Goal: Task Accomplishment & Management: Use online tool/utility

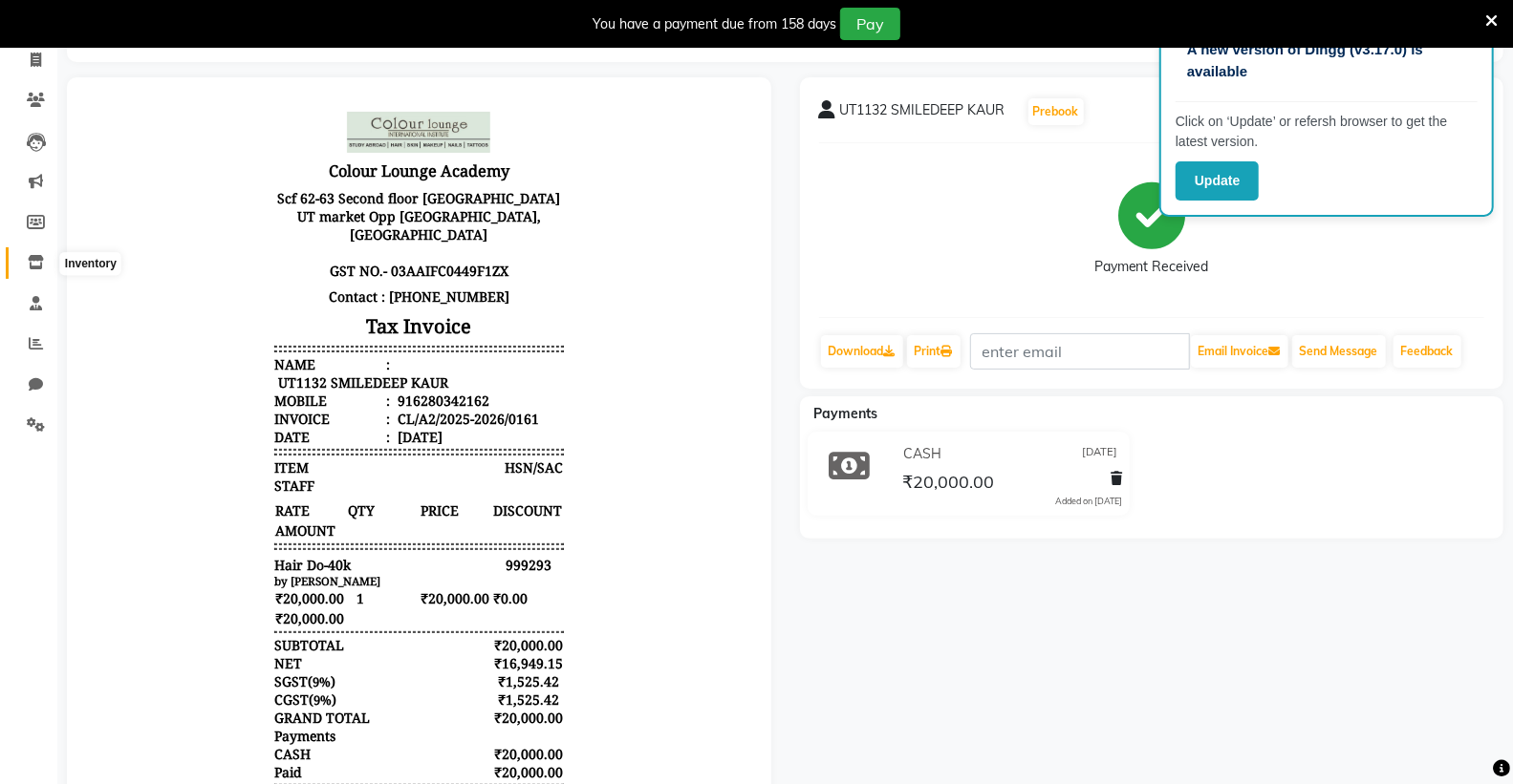
click at [38, 261] on icon at bounding box center [36, 262] width 16 height 14
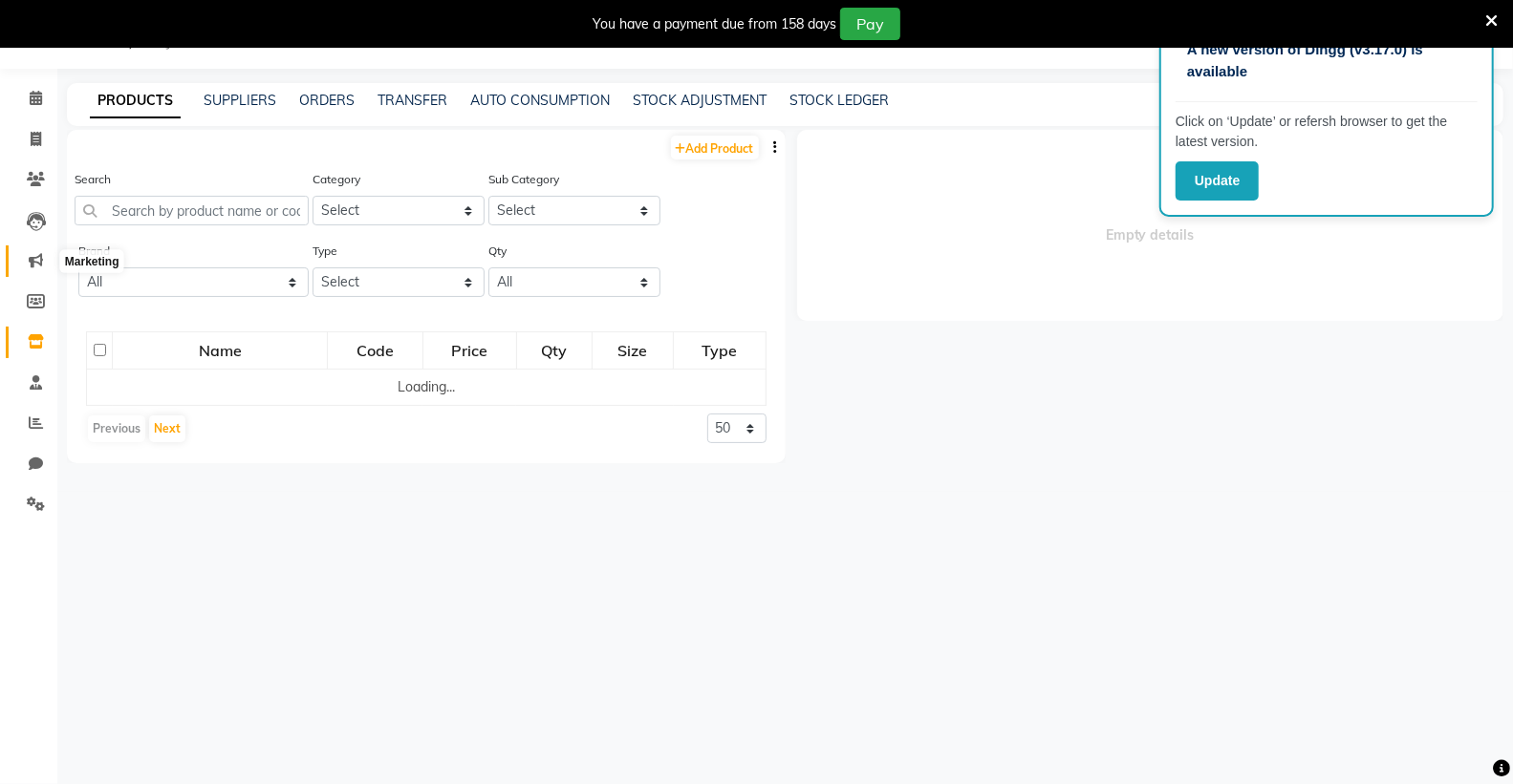
select select
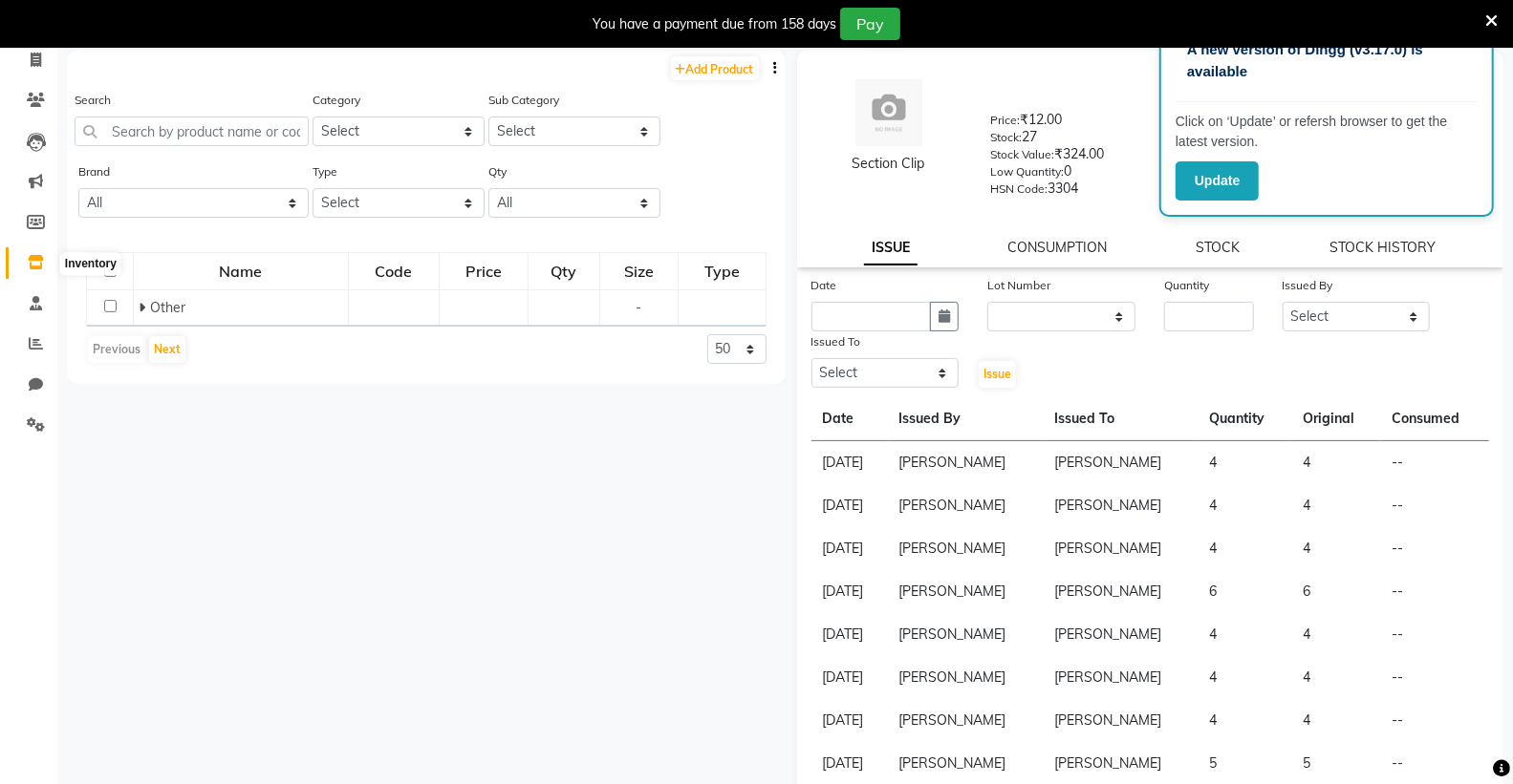
scroll to position [60, 0]
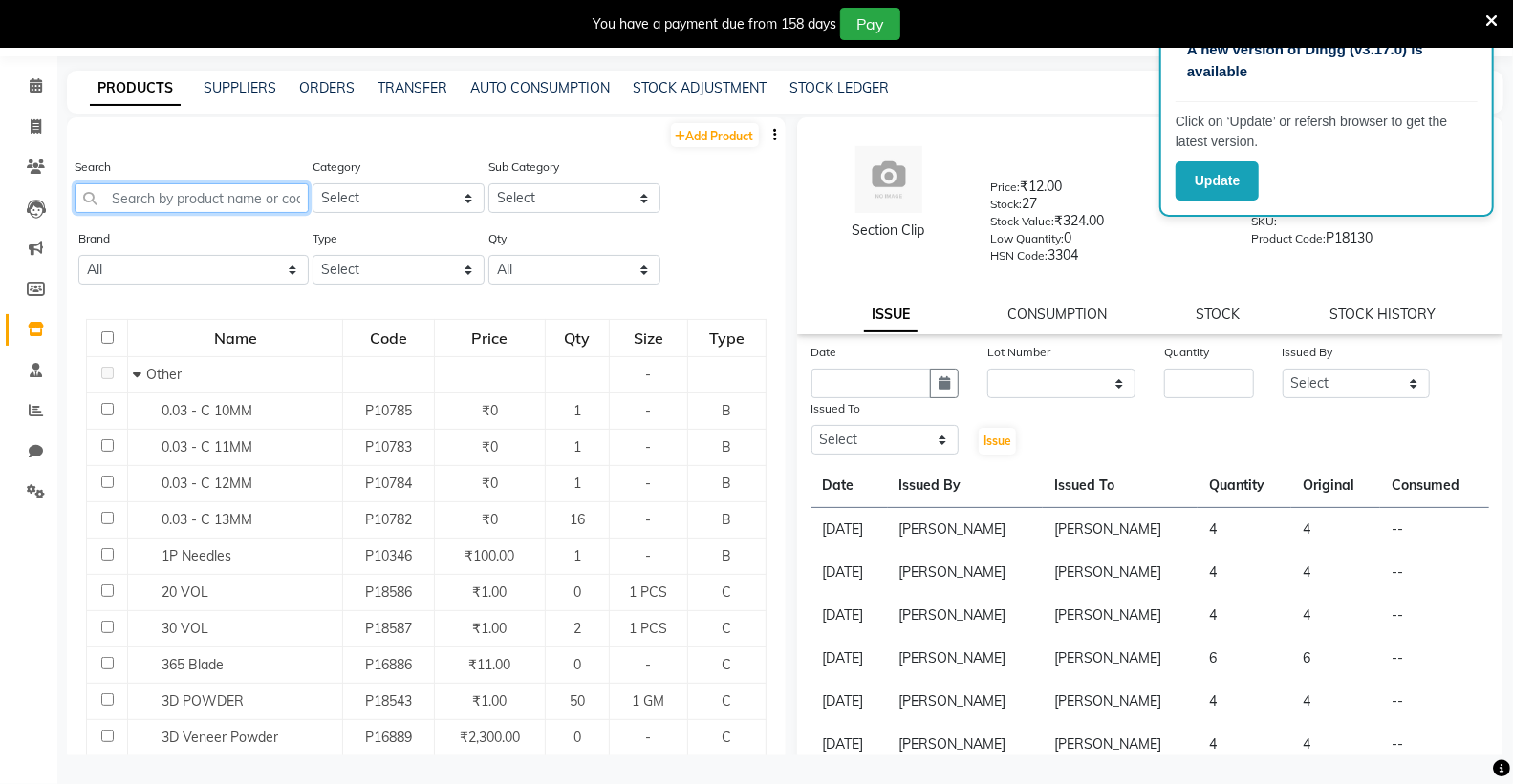
click at [238, 197] on input "text" at bounding box center [192, 198] width 235 height 30
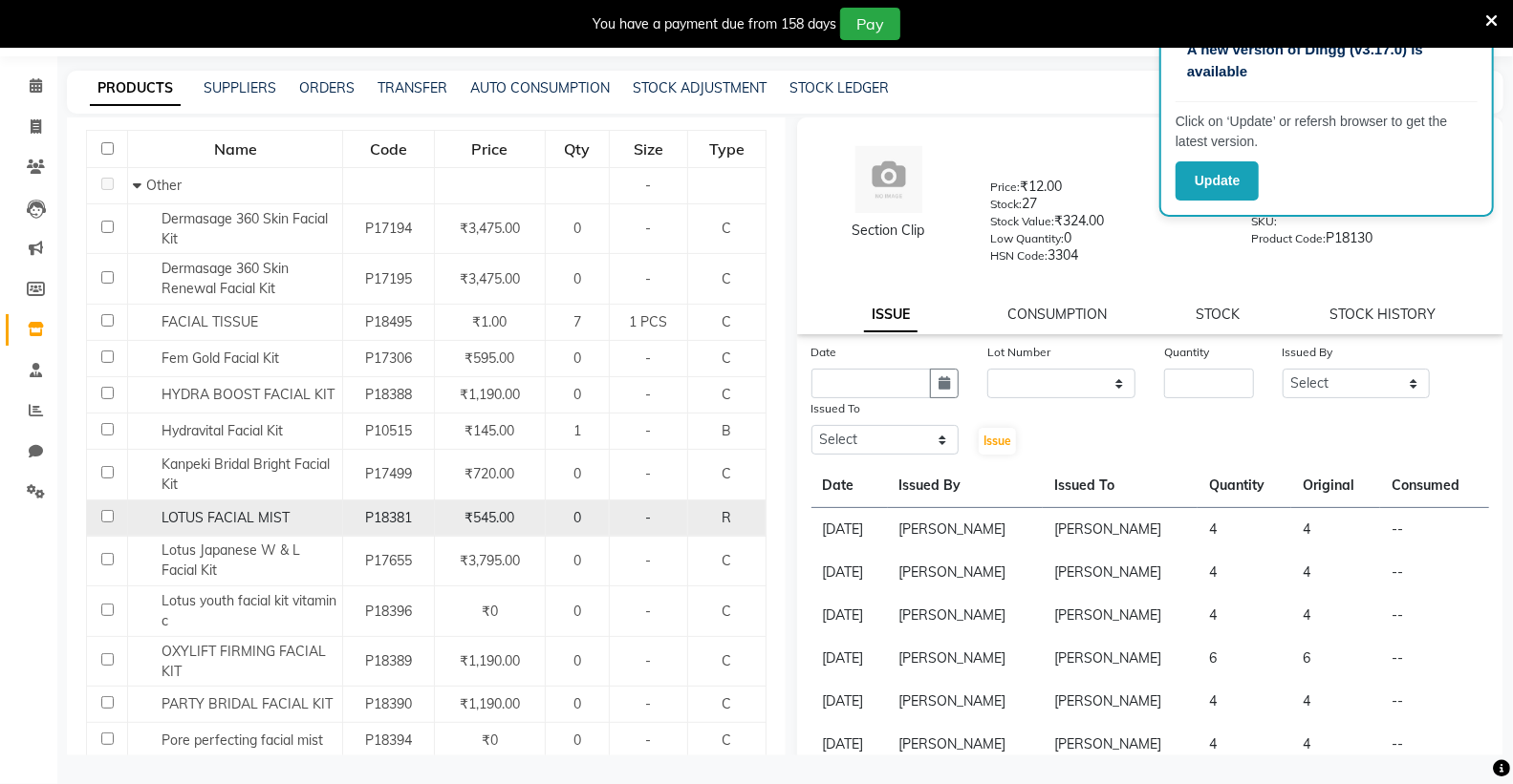
scroll to position [212, 0]
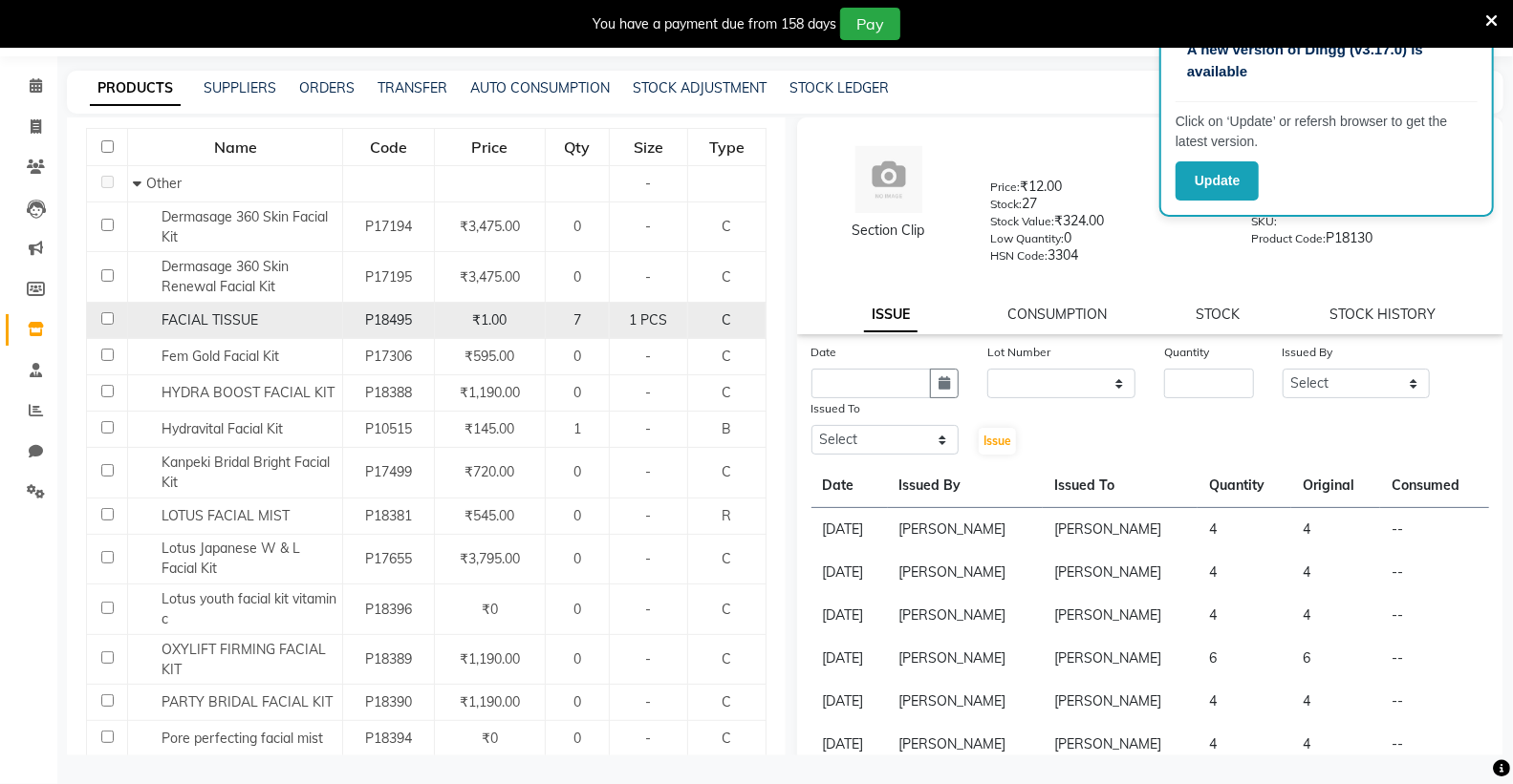
type input "FACIAL"
click at [267, 315] on div "FACIAL TISSUE" at bounding box center [235, 320] width 205 height 20
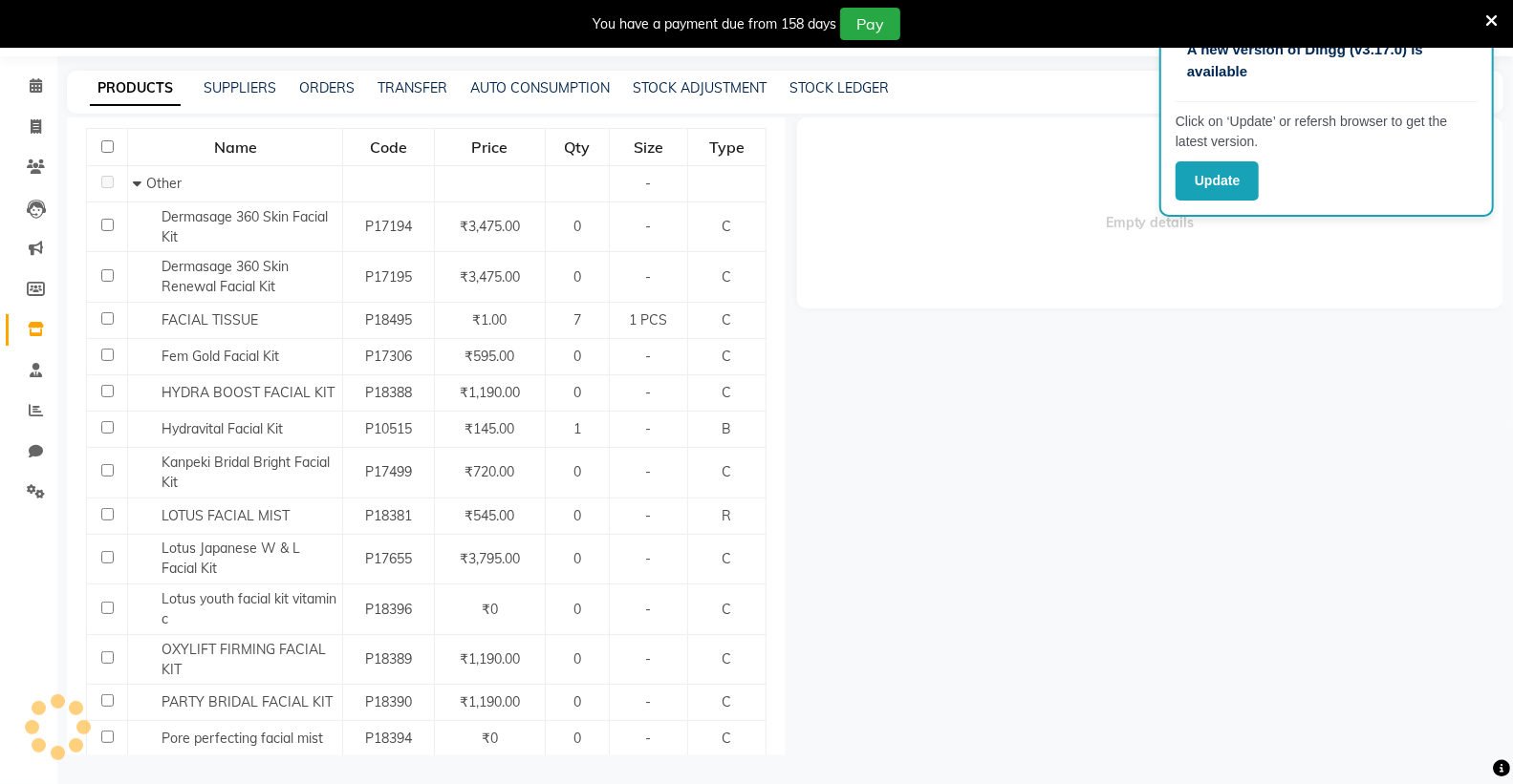
select select
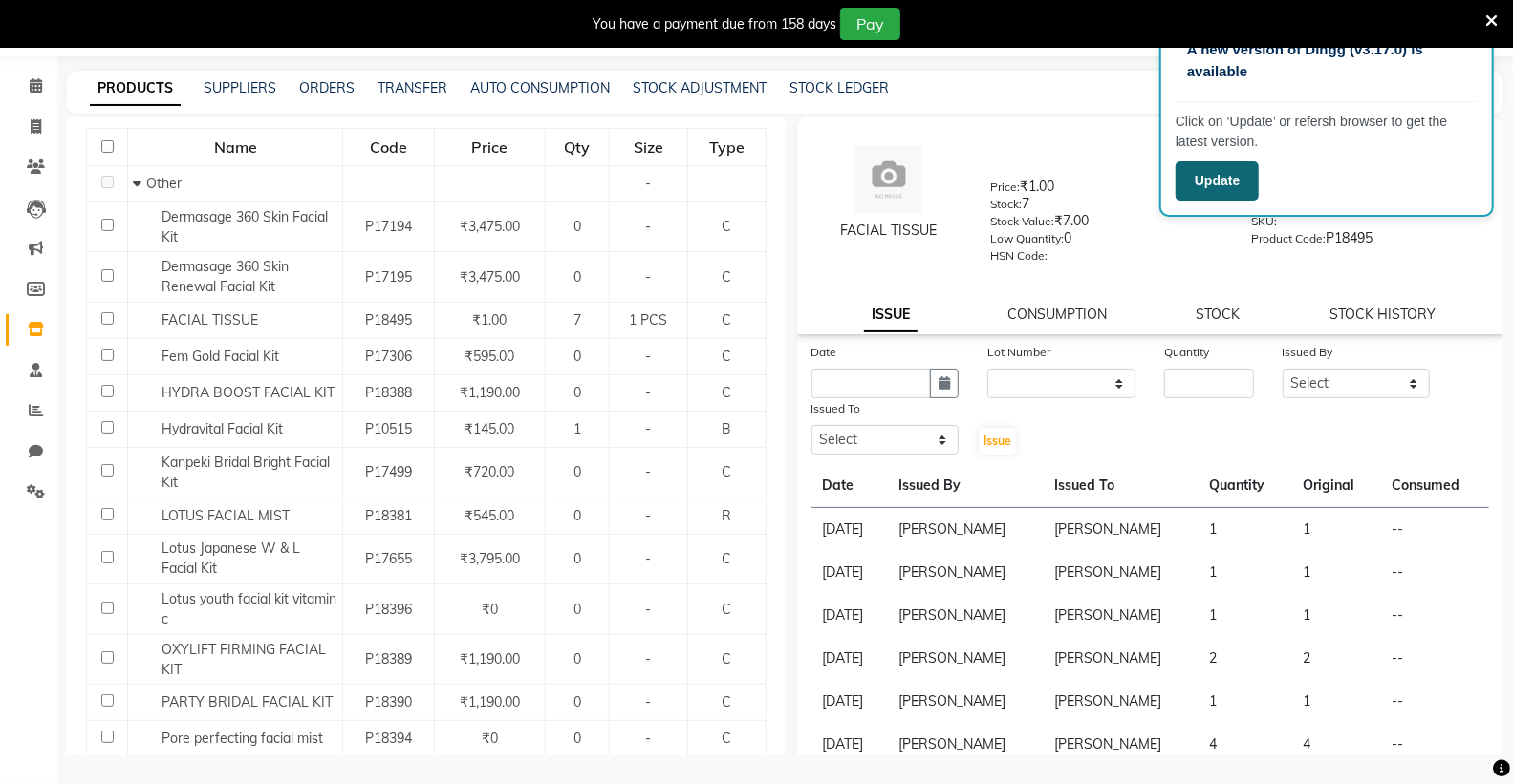
drag, startPoint x: 1230, startPoint y: 172, endPoint x: 1188, endPoint y: 195, distance: 47.9
click at [1228, 175] on button "Update" at bounding box center [1217, 181] width 83 height 39
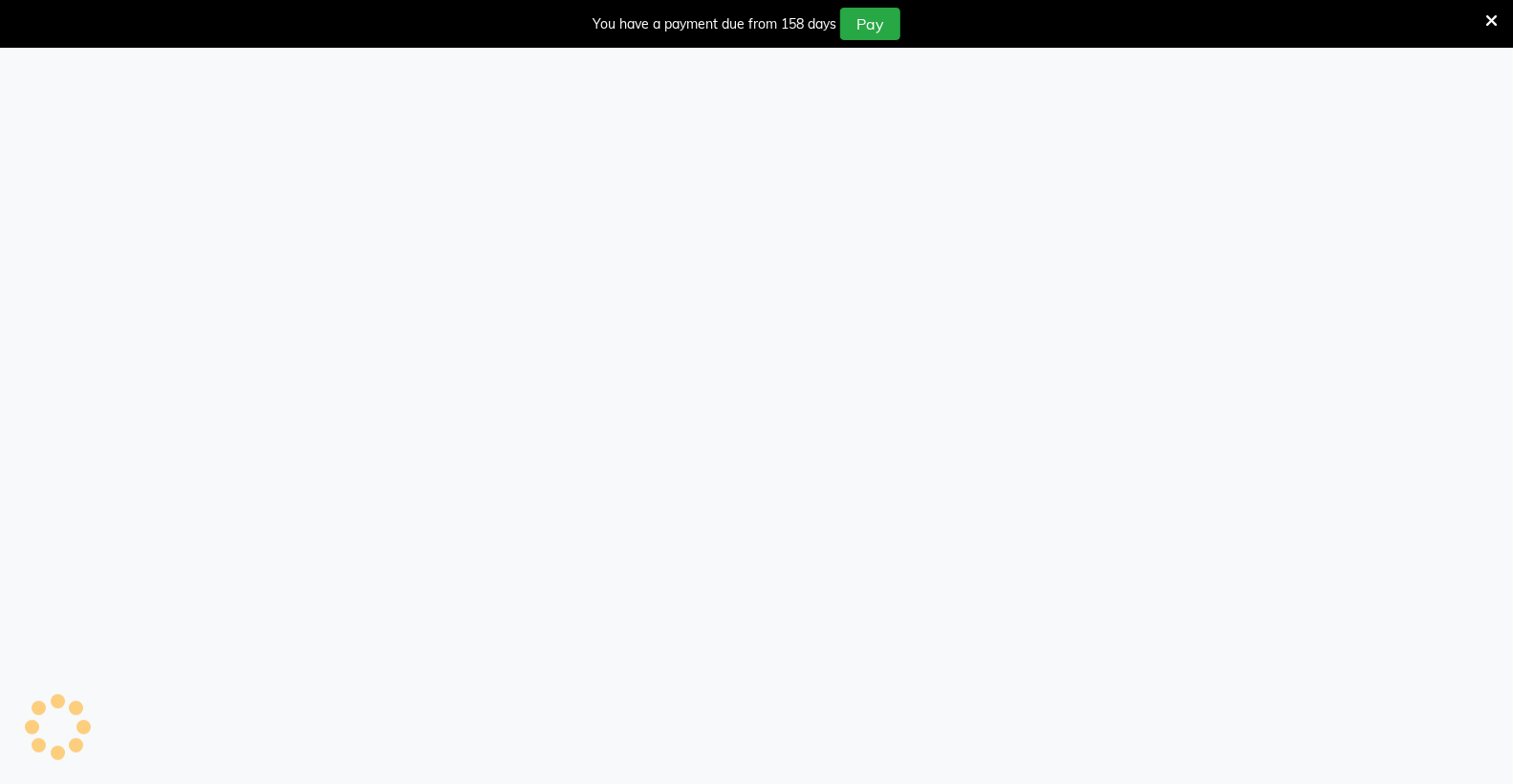
select select
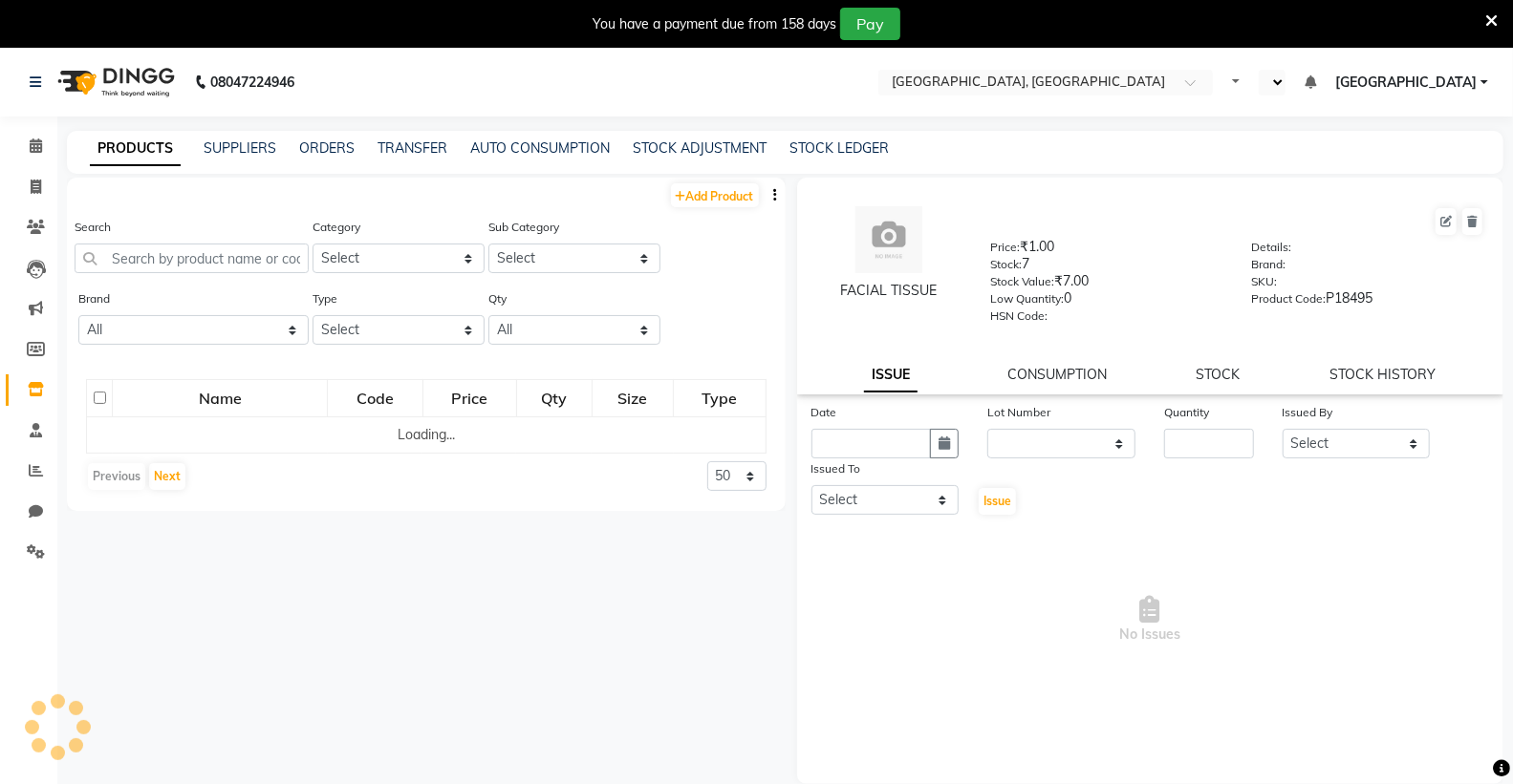
select select "en"
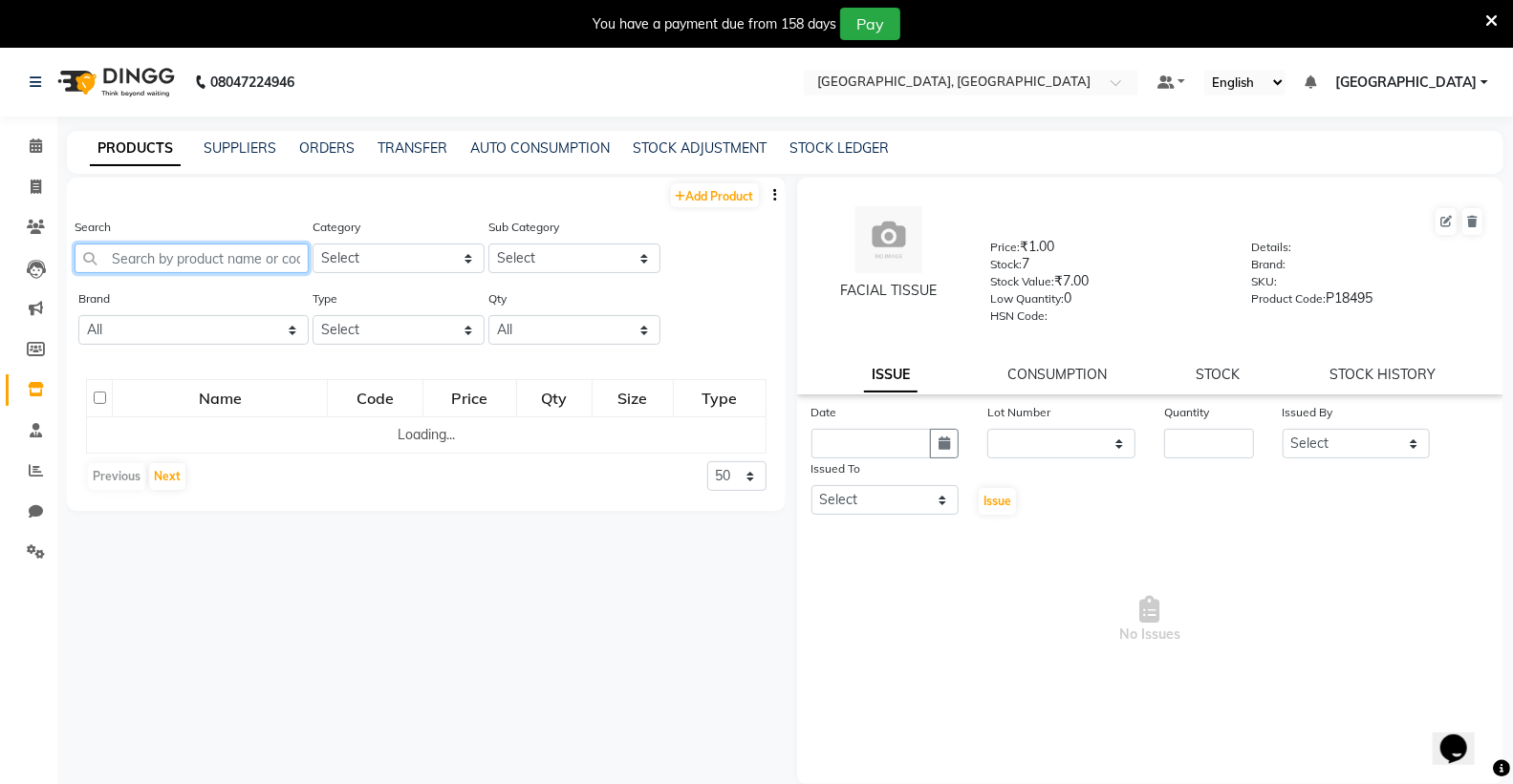
click at [212, 262] on input "text" at bounding box center [192, 258] width 235 height 30
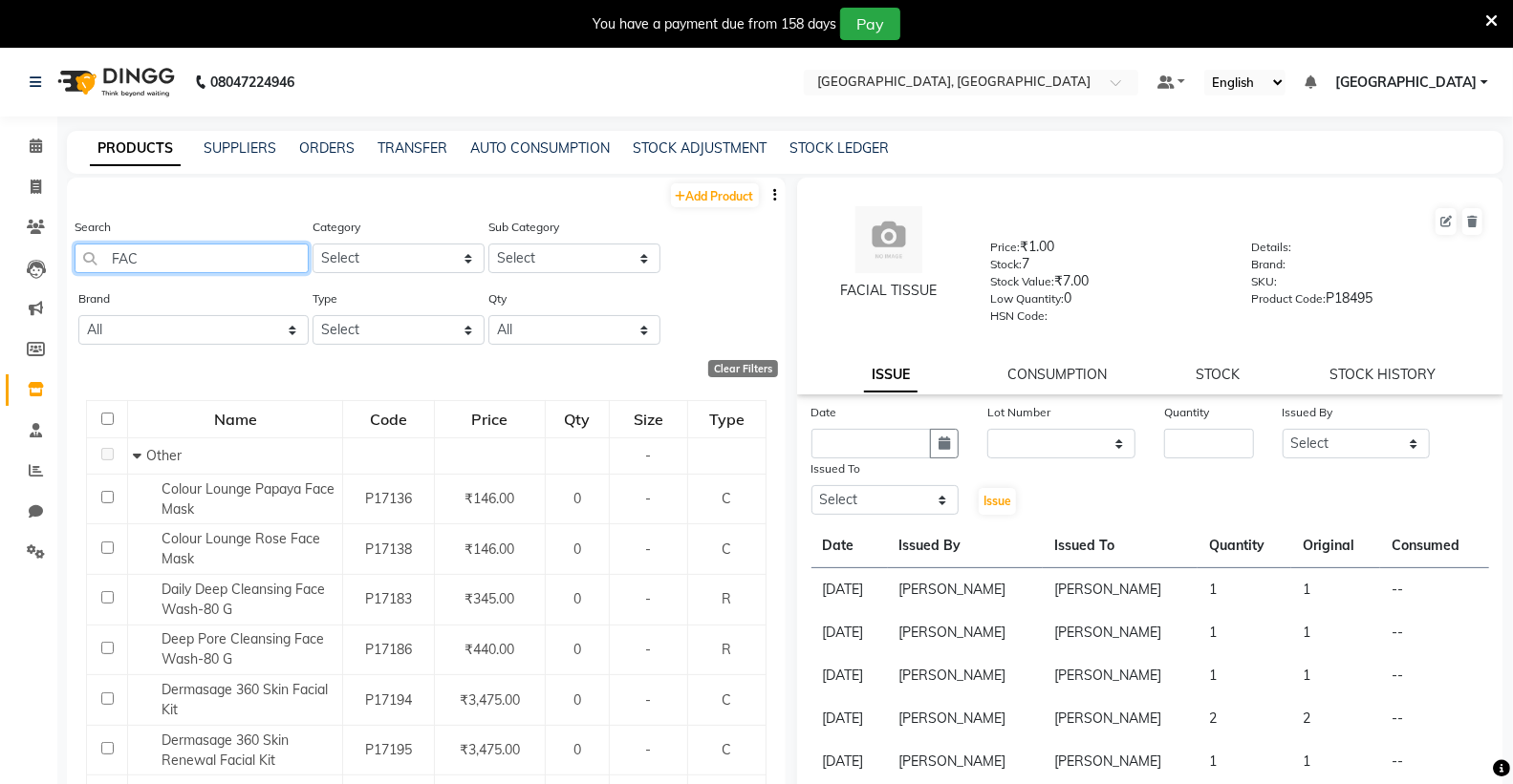
type input "FAC"
click at [837, 438] on input "text" at bounding box center [871, 444] width 121 height 30
select select "9"
select select "2025"
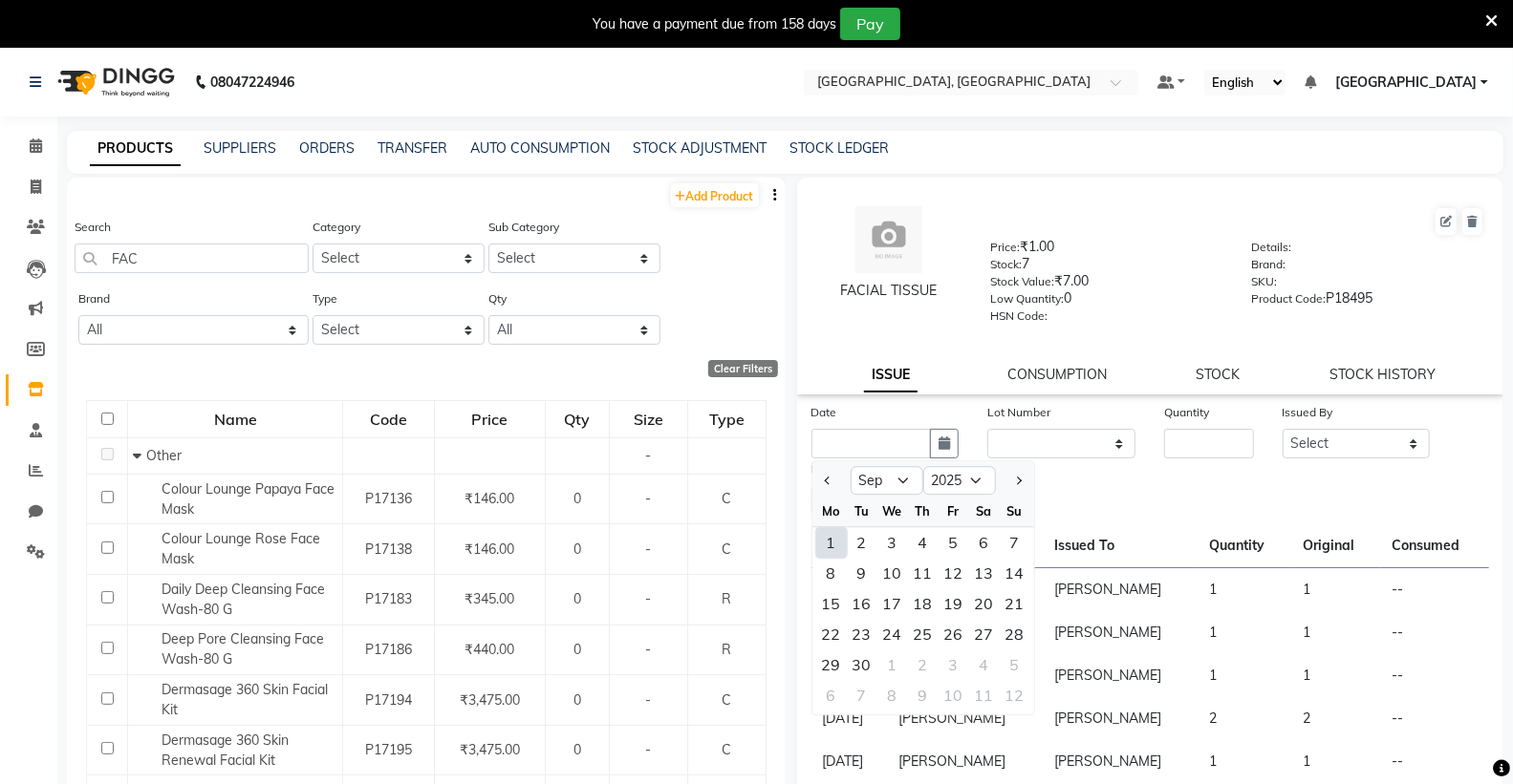
drag, startPoint x: 829, startPoint y: 546, endPoint x: 894, endPoint y: 546, distance: 65.0
click at [839, 546] on div "1" at bounding box center [831, 543] width 31 height 31
type input "[DATE]"
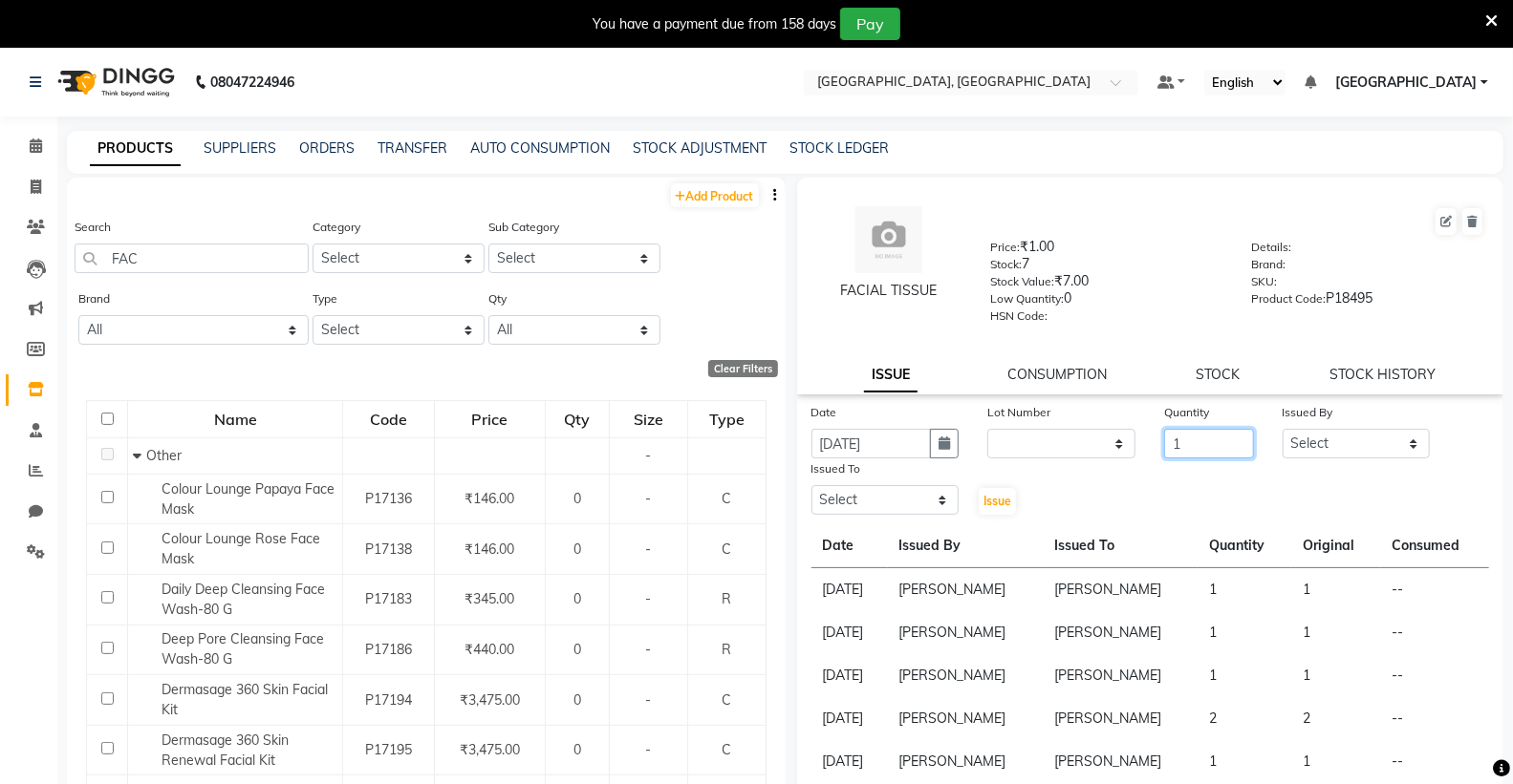
click at [1198, 441] on input "1" at bounding box center [1209, 444] width 89 height 30
type input "1"
drag, startPoint x: 1342, startPoint y: 444, endPoint x: 1342, endPoint y: 457, distance: 13.0
click at [1342, 445] on select "Select Admin [PERSON_NAME] [PERSON_NAME] [PERSON_NAME] [PERSON_NAME] [PERSON_NA…" at bounding box center [1357, 444] width 148 height 30
select select "86195"
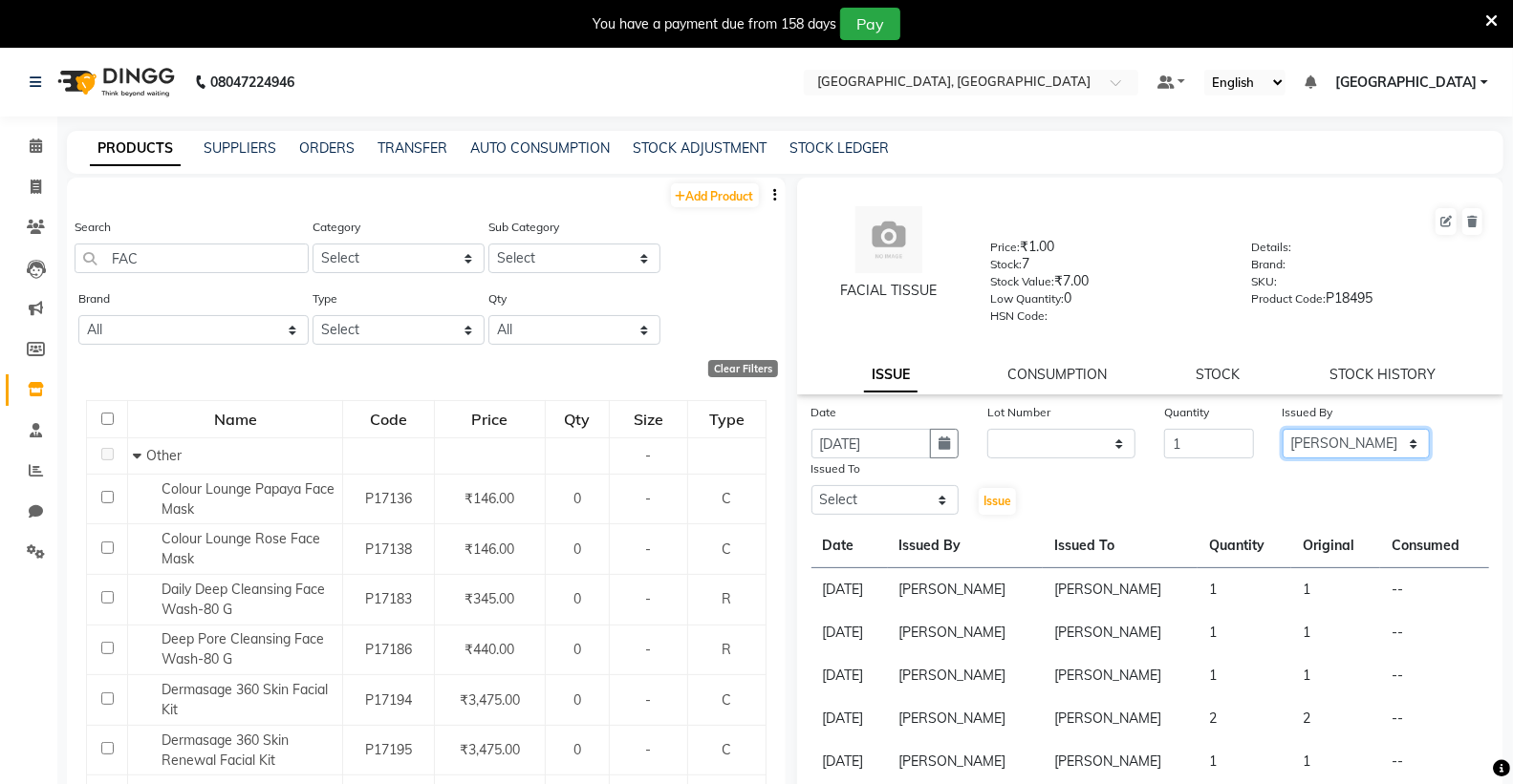
click at [1283, 430] on select "Select Admin [PERSON_NAME] [PERSON_NAME] [PERSON_NAME] [PERSON_NAME] [PERSON_NA…" at bounding box center [1357, 444] width 148 height 30
click at [884, 503] on select "Select Admin [PERSON_NAME] [PERSON_NAME] [PERSON_NAME] [PERSON_NAME] [PERSON_NA…" at bounding box center [885, 501] width 148 height 30
select select "86195"
click at [811, 487] on select "Select Admin [PERSON_NAME] [PERSON_NAME] [PERSON_NAME] [PERSON_NAME] [PERSON_NA…" at bounding box center [885, 501] width 148 height 30
click at [984, 501] on span "Issue" at bounding box center [998, 501] width 28 height 14
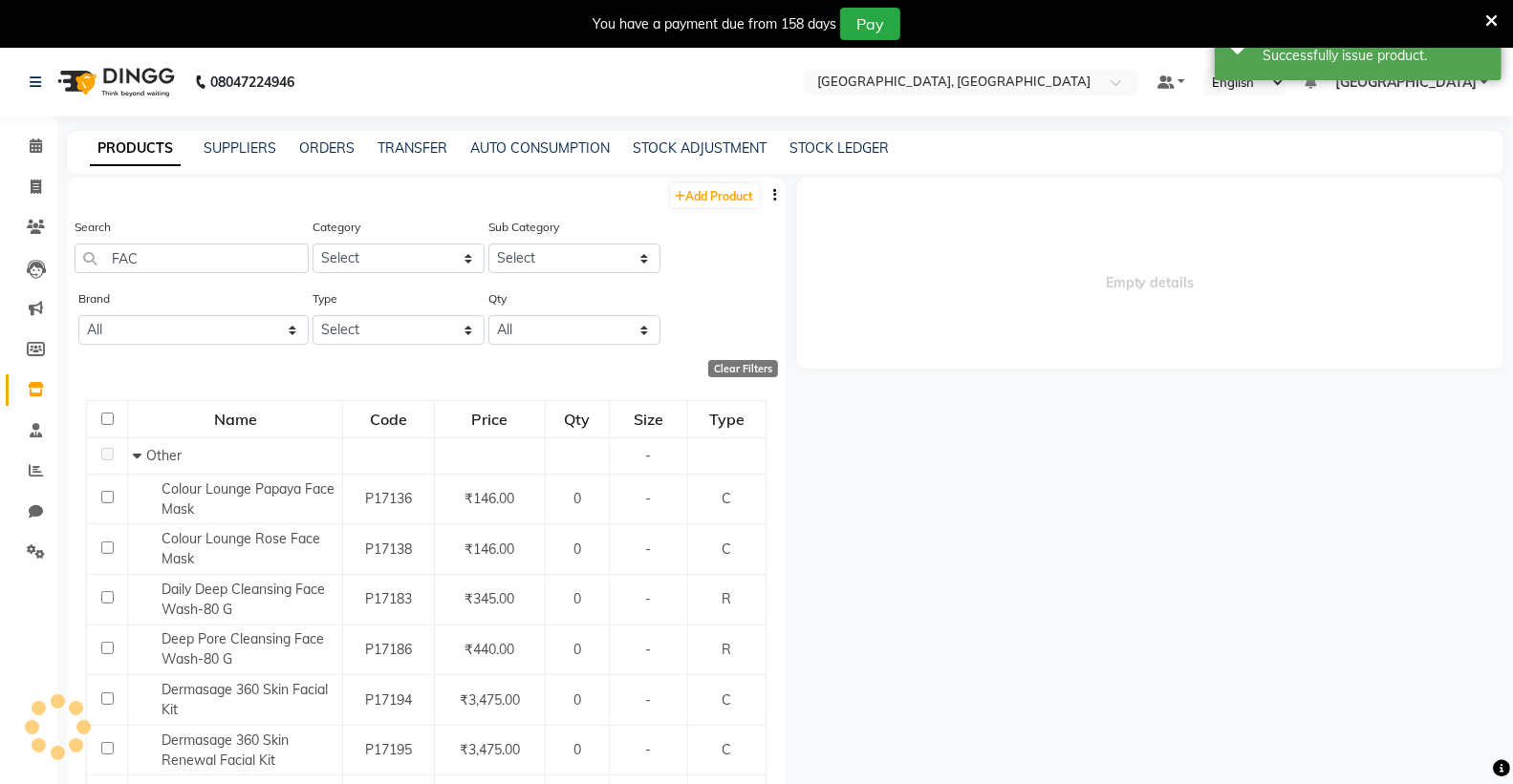
select select
